Goal: Download file/media

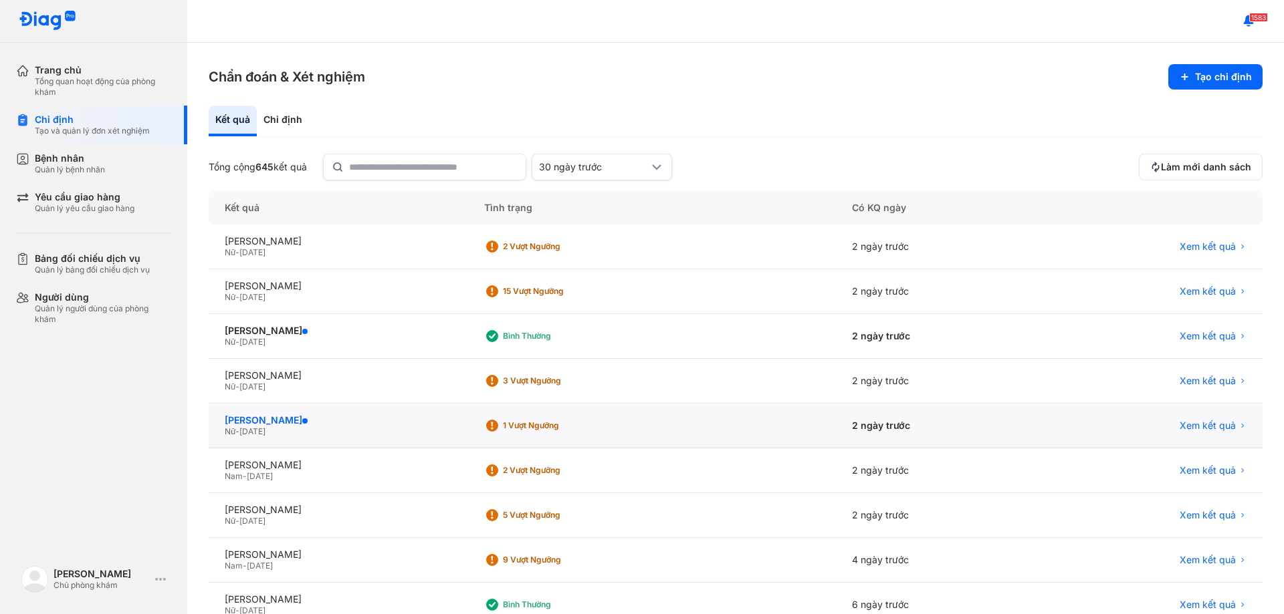
click at [296, 424] on div "[PERSON_NAME]" at bounding box center [338, 421] width 227 height 12
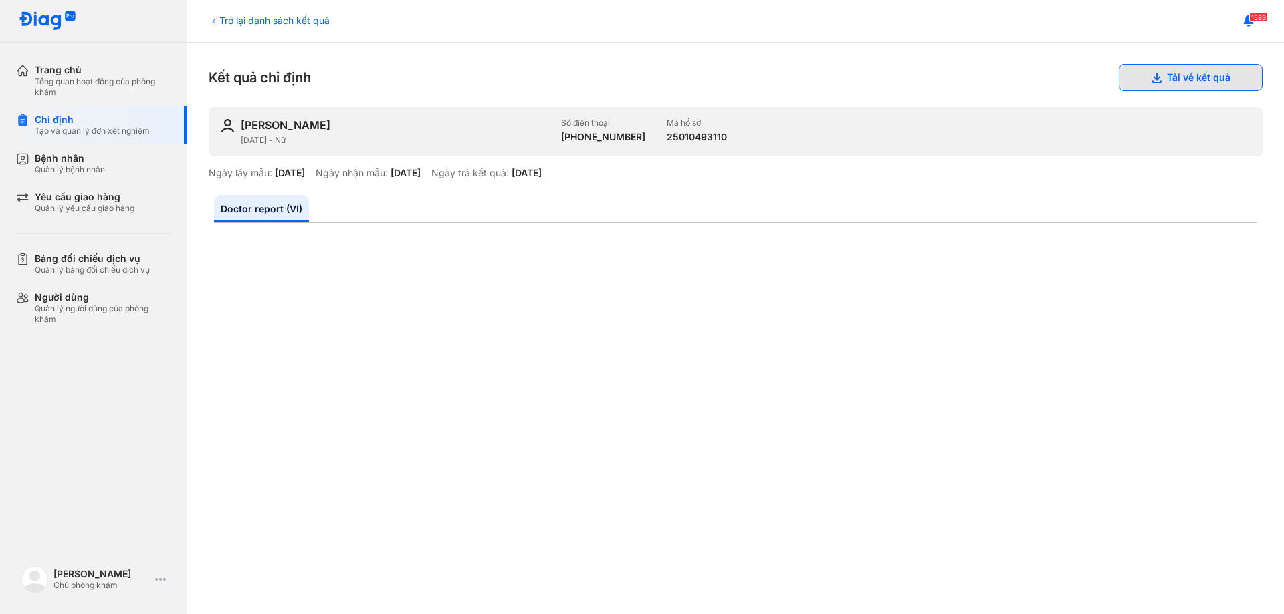
click at [1183, 85] on button "Tải về kết quả" at bounding box center [1191, 77] width 144 height 27
click at [75, 162] on div "Bệnh nhân" at bounding box center [70, 158] width 70 height 12
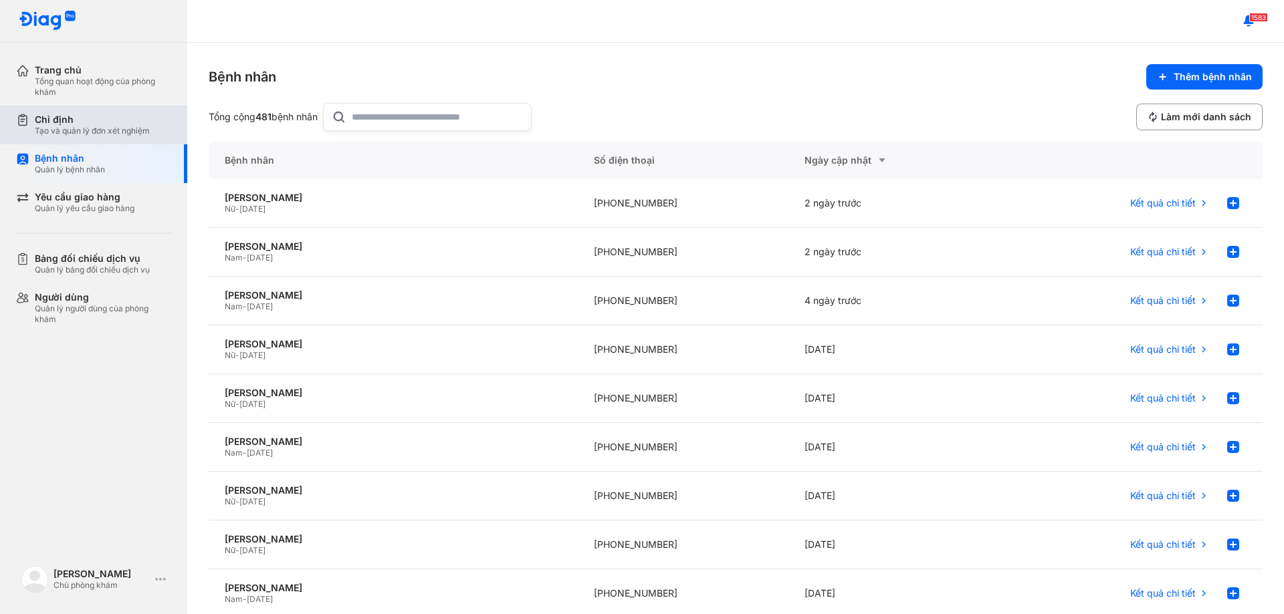
click at [80, 124] on div "Chỉ định" at bounding box center [92, 120] width 115 height 12
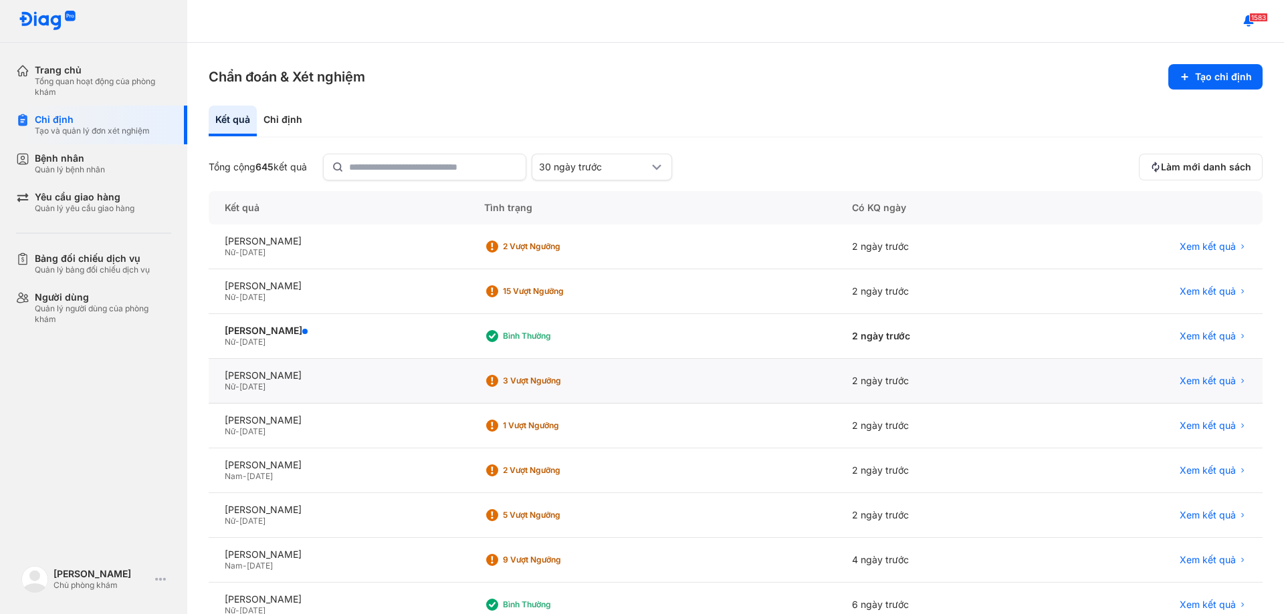
click at [322, 386] on div "Nữ - 01/01/1988" at bounding box center [338, 387] width 227 height 11
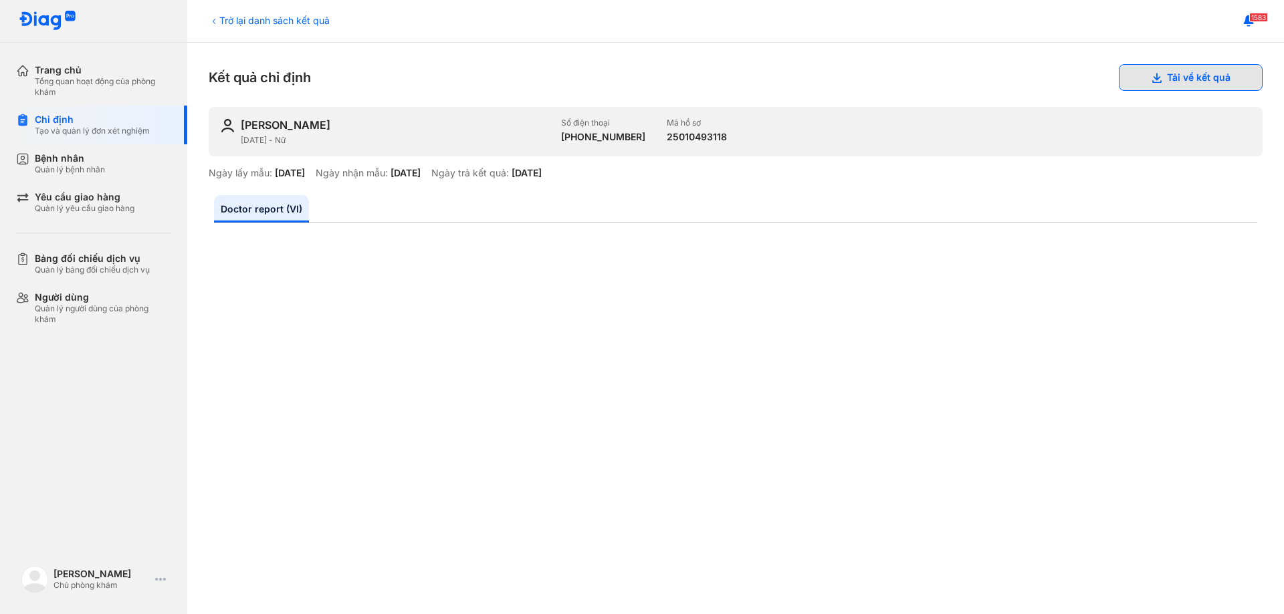
click at [1180, 82] on button "Tải về kết quả" at bounding box center [1191, 77] width 144 height 27
